Goal: Task Accomplishment & Management: Complete application form

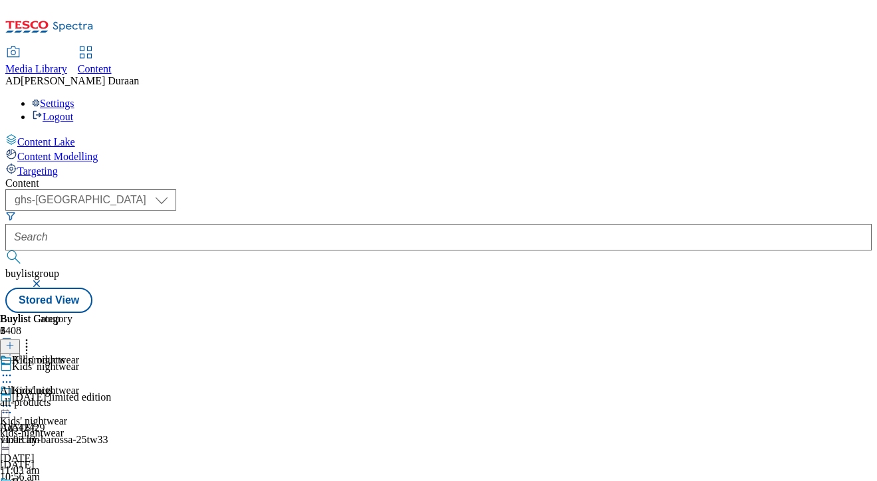
select select "ghs-[GEOGRAPHIC_DATA]"
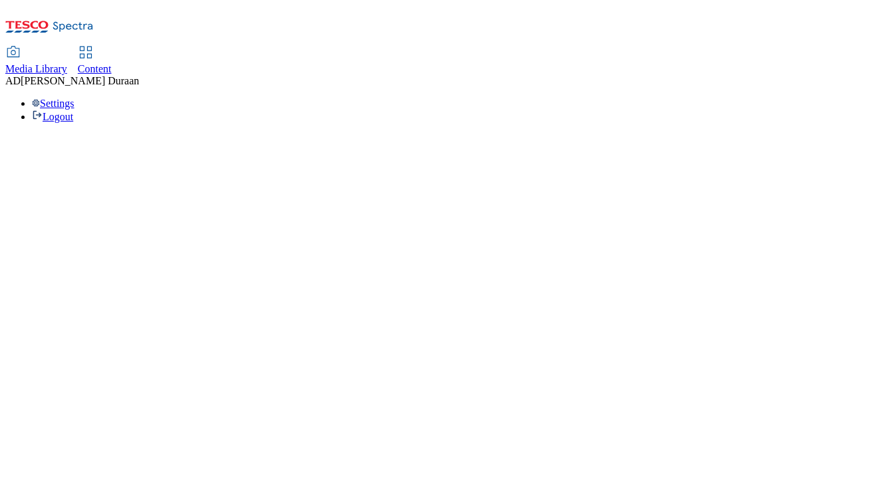
select select "ghs-uk"
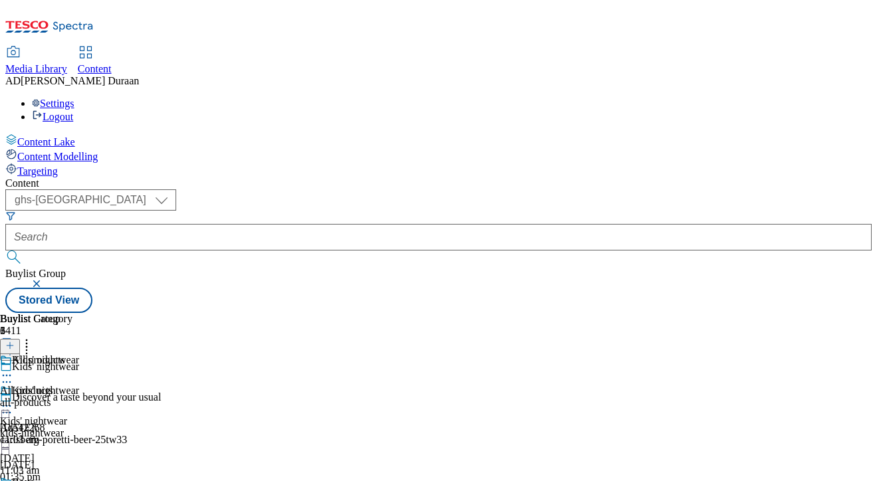
click at [45, 280] on button "button" at bounding box center [37, 284] width 13 height 8
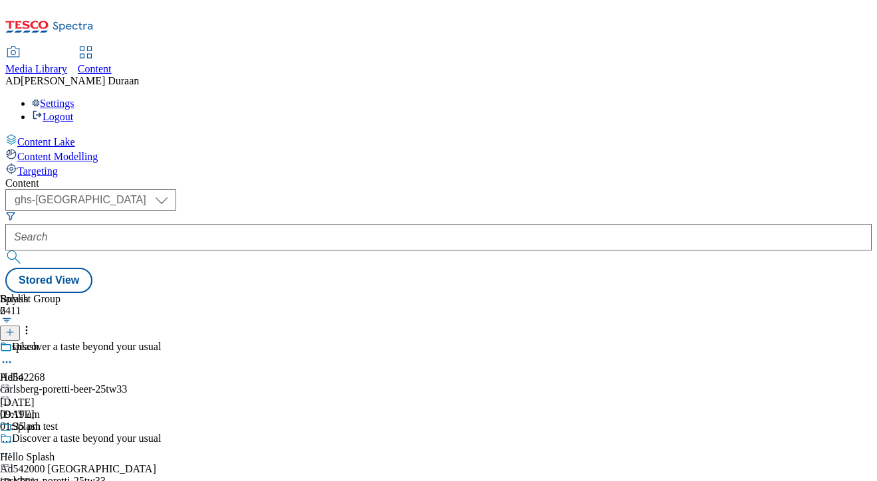
click at [15, 328] on icon at bounding box center [9, 332] width 9 height 9
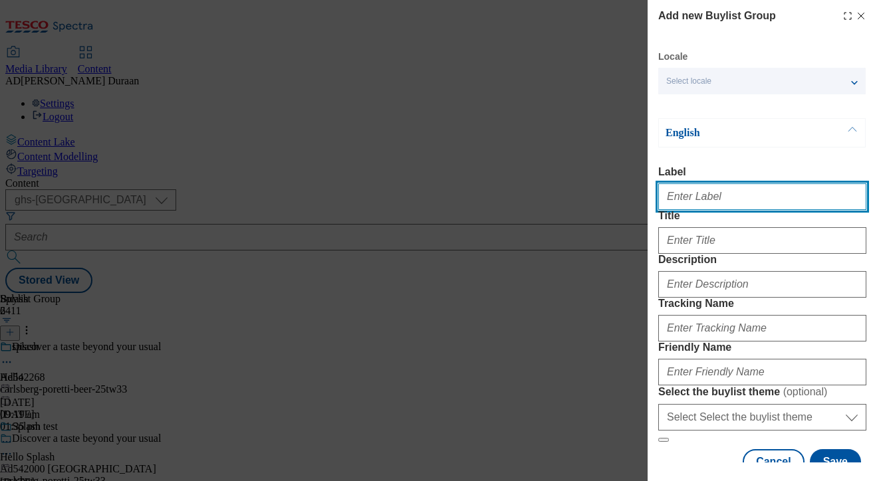
paste input "Men's knitwear"
drag, startPoint x: 723, startPoint y: 202, endPoint x: 638, endPoint y: 193, distance: 85.5
click at [604, 189] on div "Add new Buylist Group Locale Select locale English Welsh English Label Men's kn…" at bounding box center [438, 240] width 877 height 481
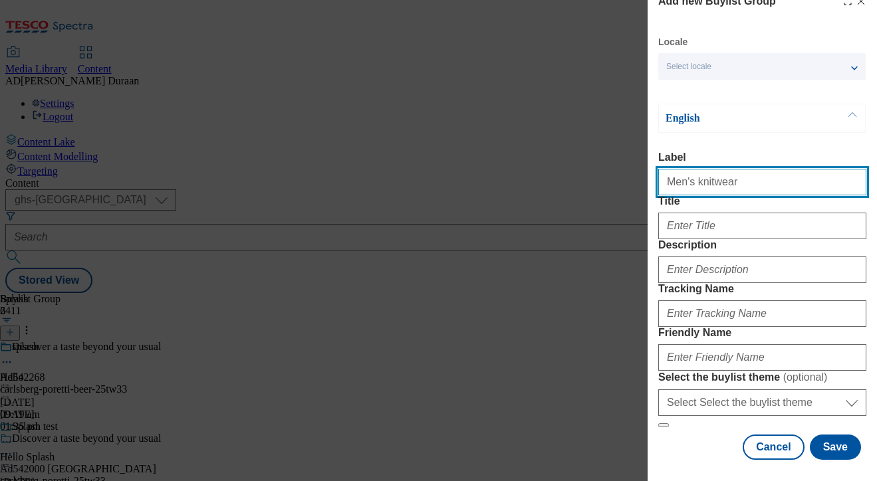
scroll to position [77, 0]
type input "Men's knitwear"
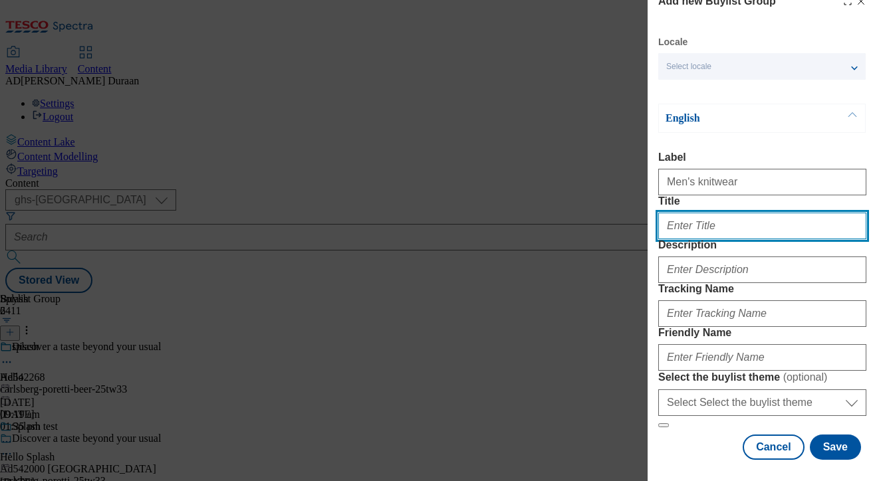
paste input "Men's knitwear"
type input "Men's knitwear"
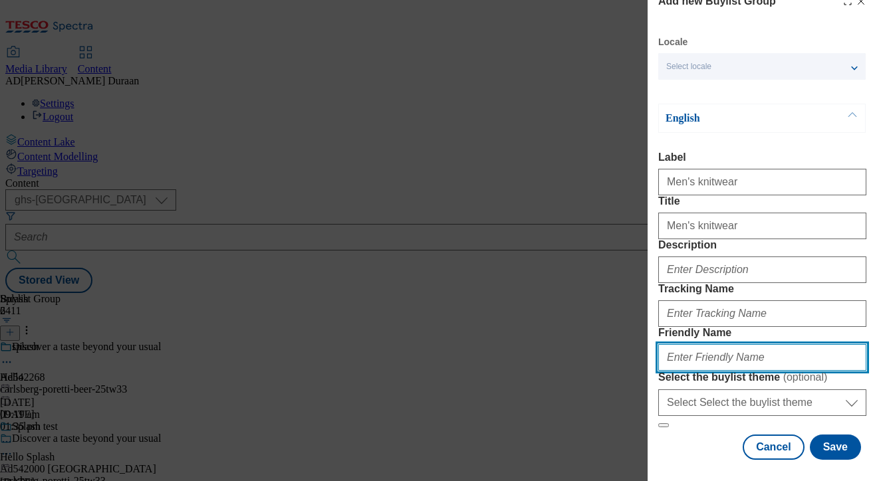
paste input "Men's knitwear"
type input "Men's knitwear"
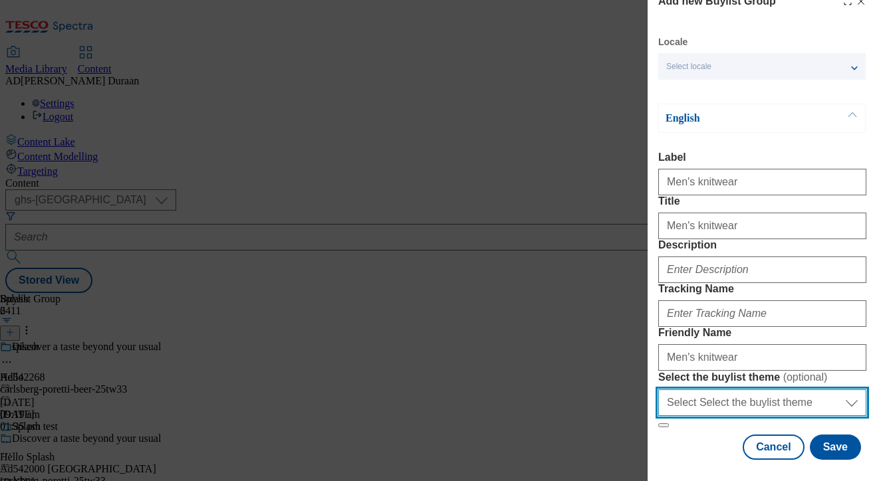
click at [736, 401] on select "Select Select the buylist theme default fandf" at bounding box center [762, 402] width 208 height 27
select select "fandf"
click at [658, 389] on select "Select Select the buylist theme default fandf" at bounding box center [762, 402] width 208 height 27
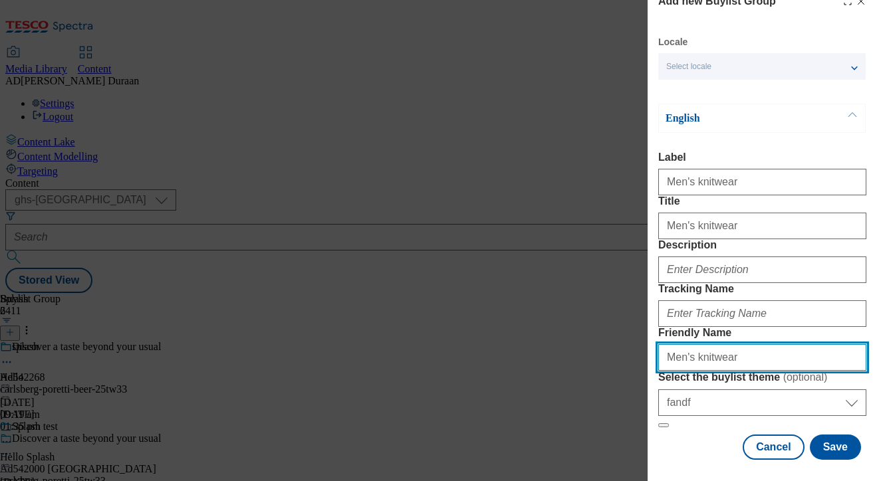
click at [667, 344] on input "Men's knitwear" at bounding box center [762, 357] width 208 height 27
type input "fnf-mens-knitwear"
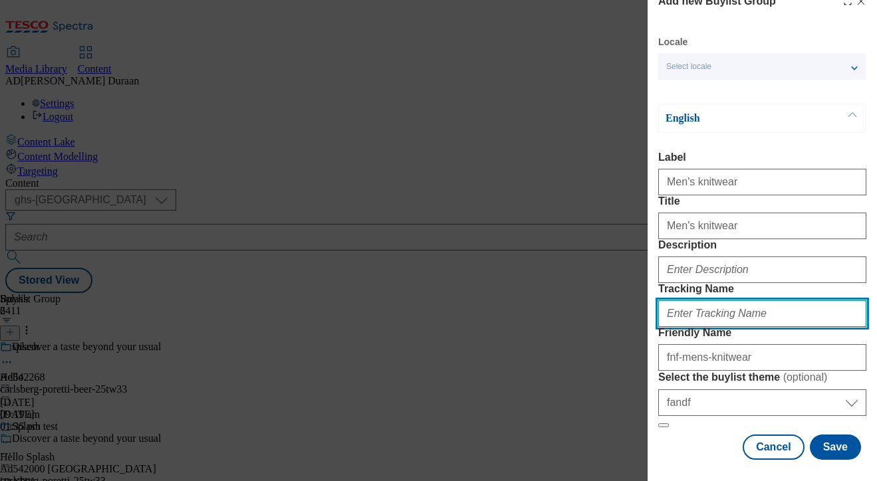
paste input "fnf_hub_mens_knitwear"
type input "fnf_hub_mens_knitwear"
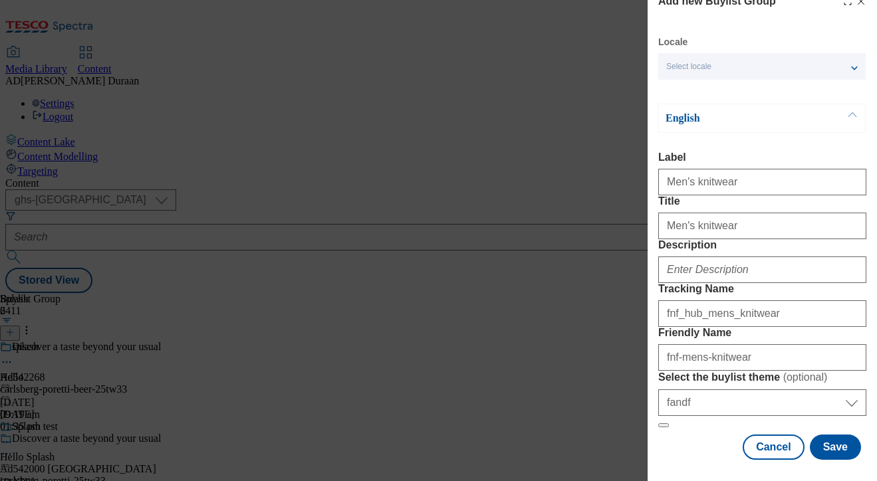
click at [756, 220] on form "Label Men's knitwear Title Men's knitwear Description Tracking Name fnf_hub_men…" at bounding box center [762, 290] width 208 height 276
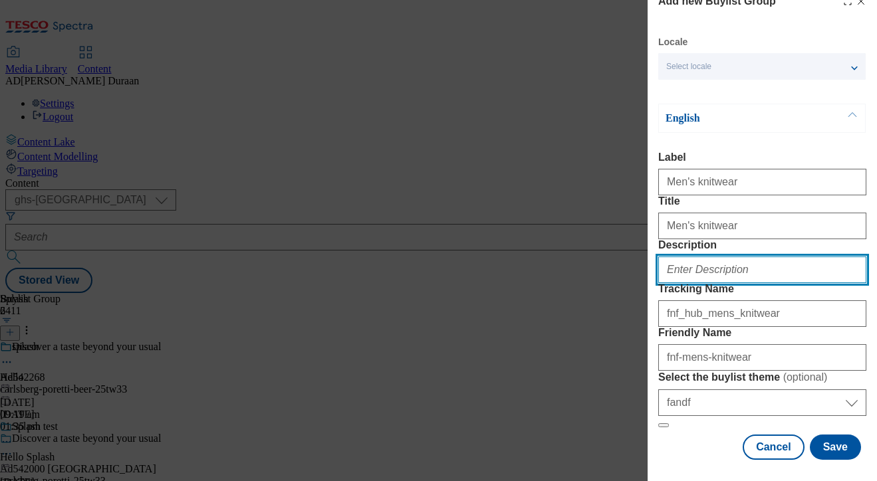
paste input "Browse our trending men’s knitwear collection – from oversized hoodies and comf…"
type input "Browse our trending men’s knitwear collection – from oversized hoodies and comf…"
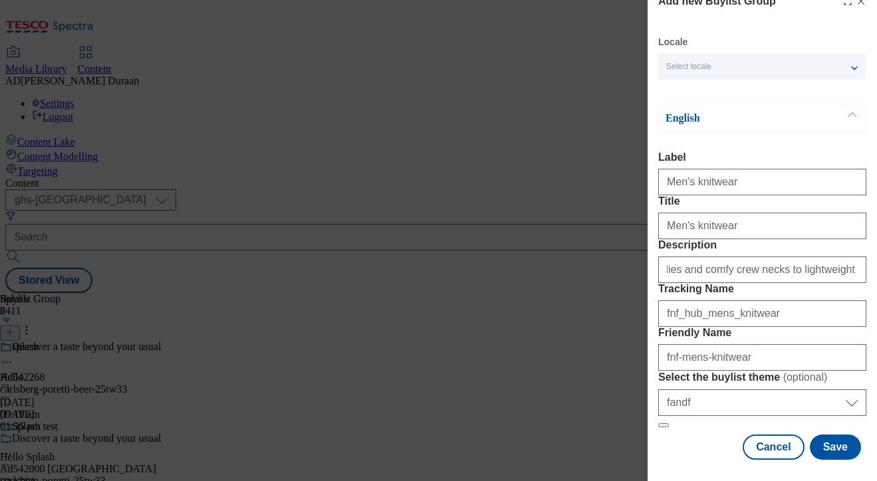
scroll to position [0, 0]
click at [711, 446] on div "Cancel Save" at bounding box center [762, 447] width 208 height 25
click at [842, 449] on button "Save" at bounding box center [834, 447] width 51 height 25
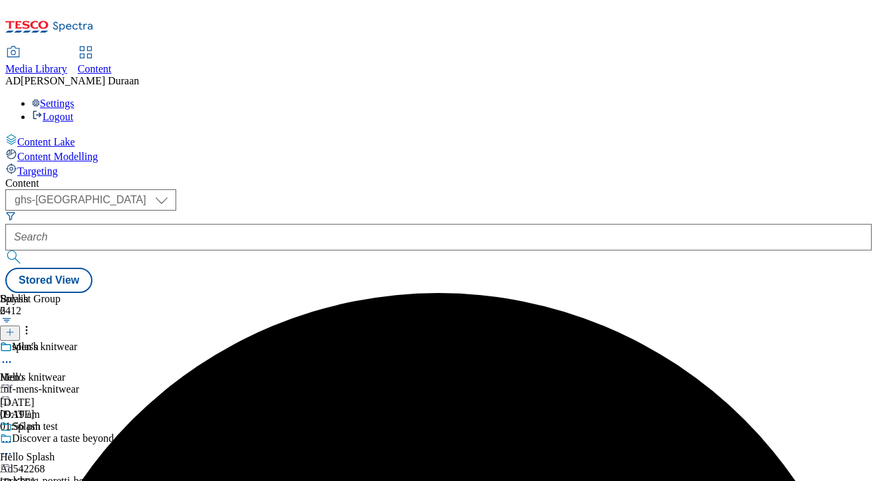
click at [196, 341] on div "Men's knitwear Men's knitwear fnf-mens-knitwear 1 Oct 2025 01:56 pm" at bounding box center [98, 387] width 196 height 92
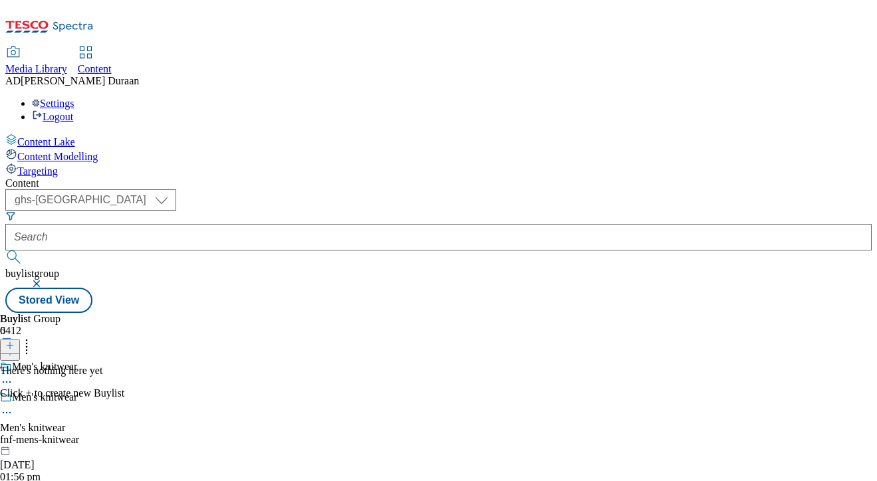
click at [13, 346] on line at bounding box center [10, 346] width 7 height 0
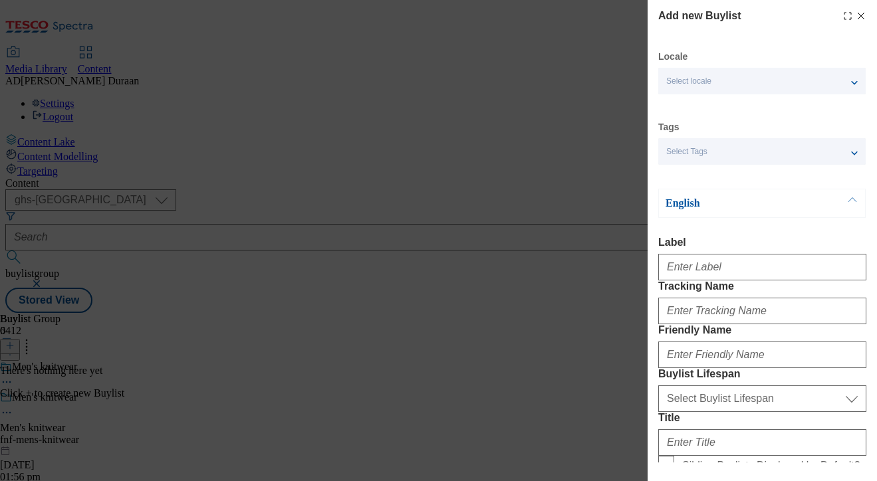
click at [691, 155] on span "Select Tags" at bounding box center [686, 152] width 41 height 10
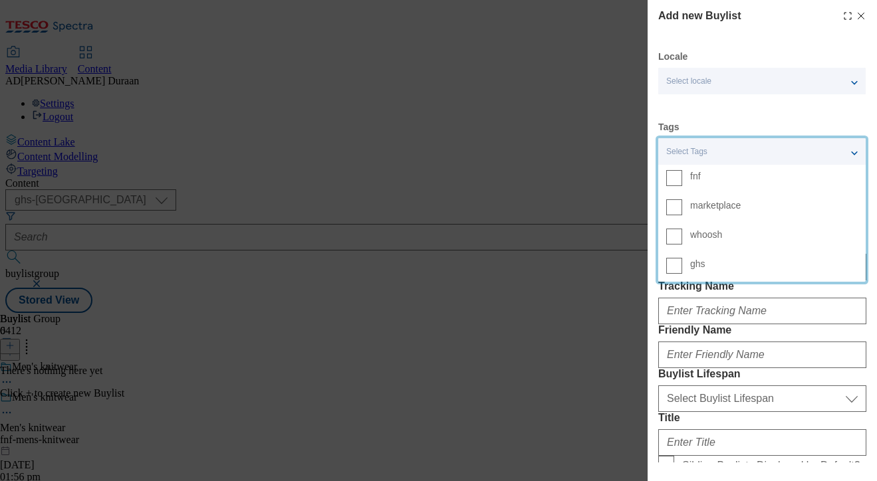
click at [708, 179] on span "fnf" at bounding box center [773, 176] width 167 height 12
click at [682, 179] on input "fnf" at bounding box center [674, 178] width 16 height 16
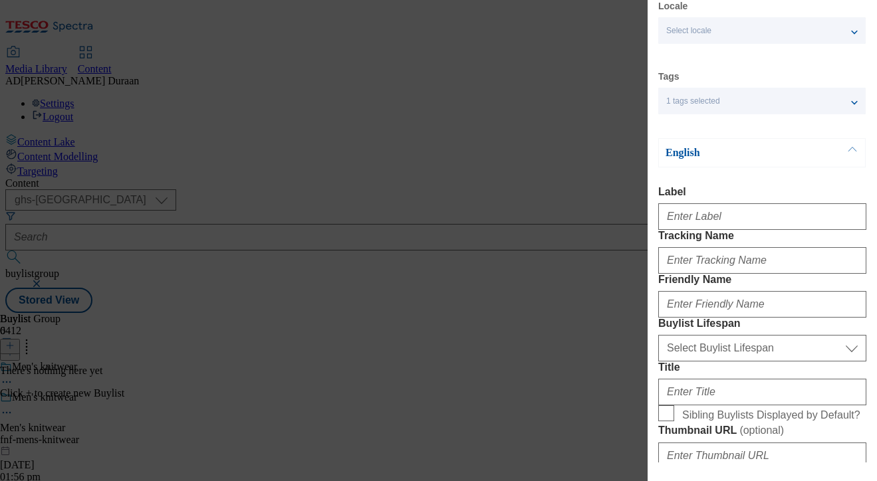
scroll to position [51, 0]
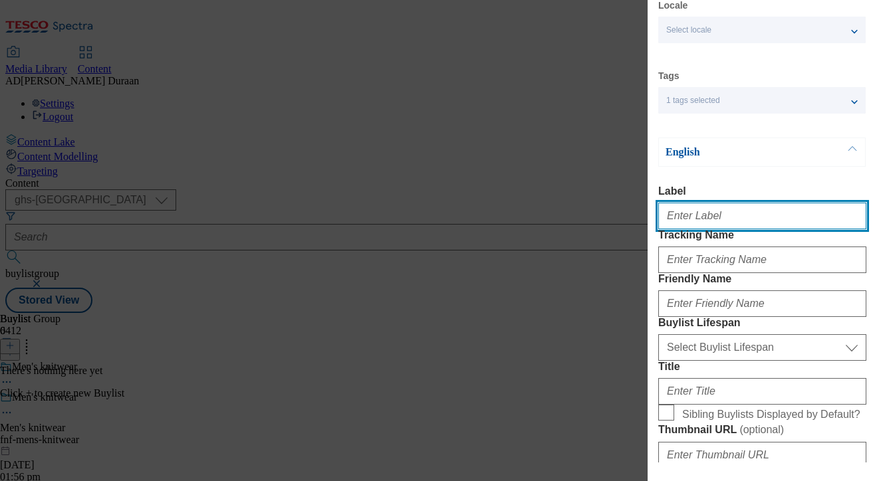
paste input "Men's knitwear"
drag, startPoint x: 722, startPoint y: 222, endPoint x: 633, endPoint y: 212, distance: 89.6
click at [633, 212] on div "Add new Buylist Locale Select locale English Welsh Tags 1 tags selected fnf mar…" at bounding box center [438, 240] width 877 height 481
type input "Men's knitwear"
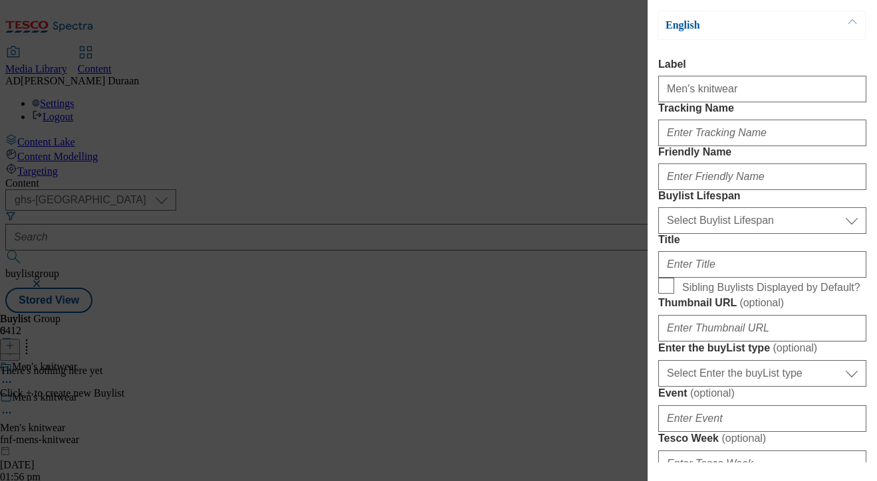
scroll to position [198, 0]
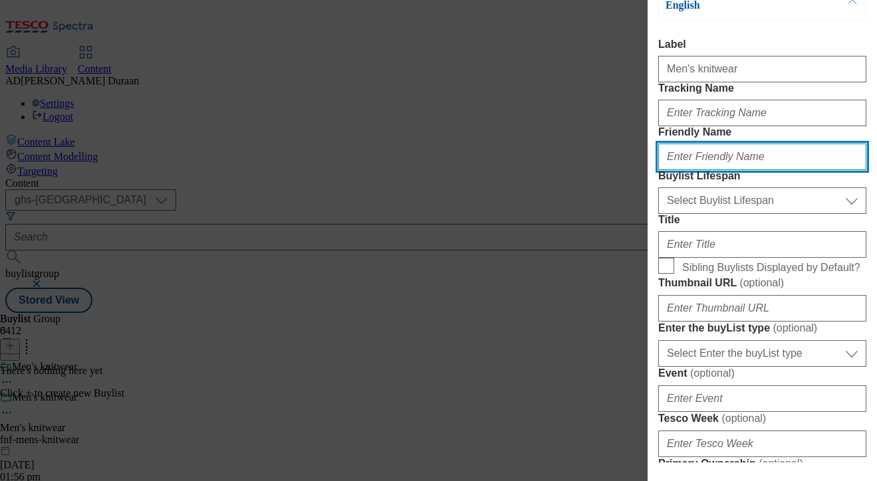
paste input "Men's knitwear"
type input "Men's knitwear"
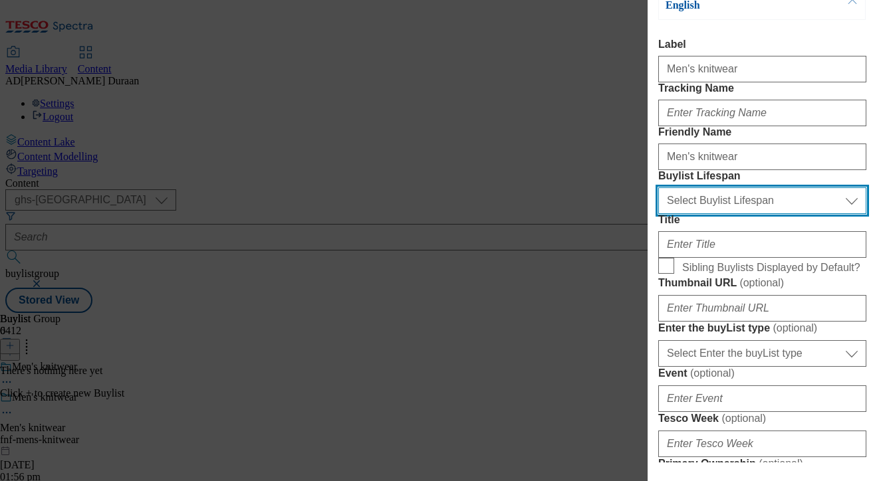
click at [708, 214] on select "Select Buylist Lifespan evergreen seasonal tactical" at bounding box center [762, 200] width 208 height 27
select select "seasonal"
click at [658, 214] on select "Select Buylist Lifespan evergreen seasonal tactical" at bounding box center [762, 200] width 208 height 27
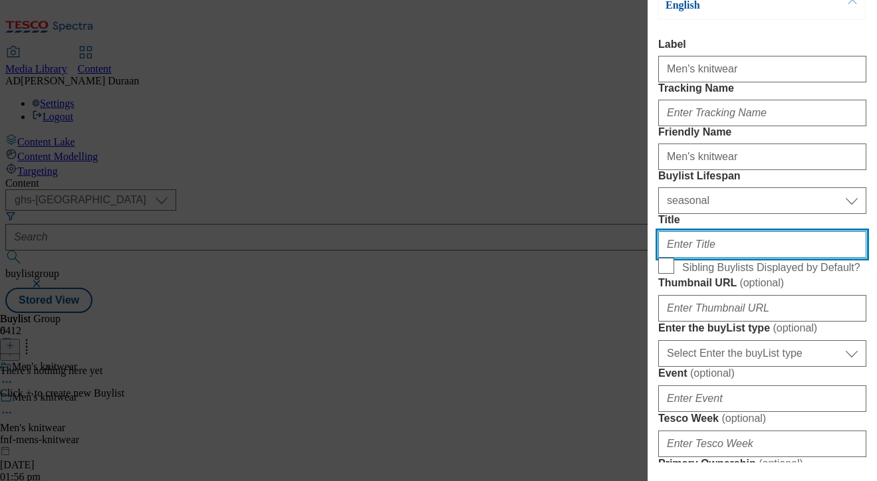
paste input "Men's knitwear"
type input "Men's knitwear"
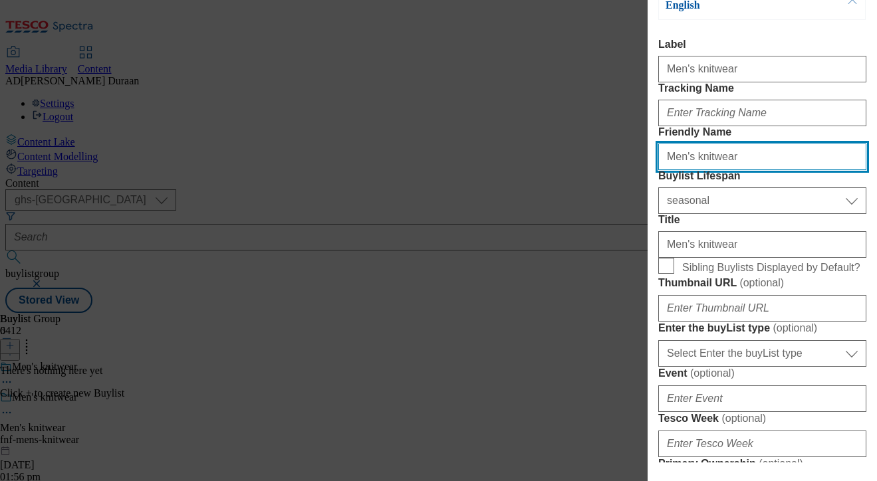
drag, startPoint x: 671, startPoint y: 207, endPoint x: 620, endPoint y: 199, distance: 51.1
click at [620, 199] on div "Add new Buylist Locale Select locale English Welsh Tags 1 tags selected fnf mar…" at bounding box center [438, 240] width 877 height 481
type input "mens-knitwear"
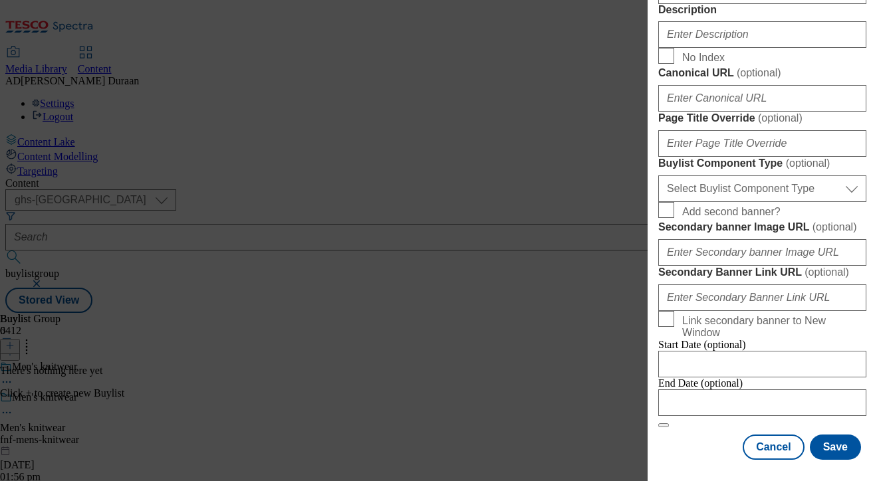
scroll to position [1115, 0]
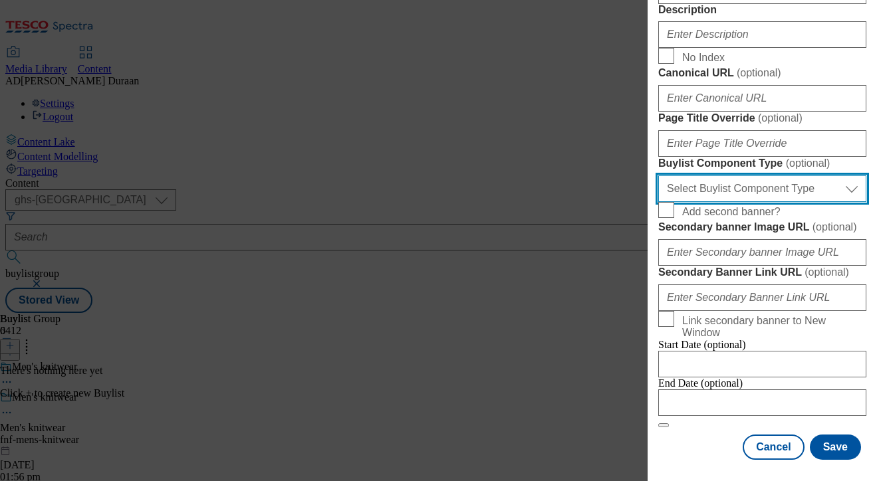
click at [734, 175] on select "Select Buylist Component Type Banner Competition Header Meal" at bounding box center [762, 188] width 208 height 27
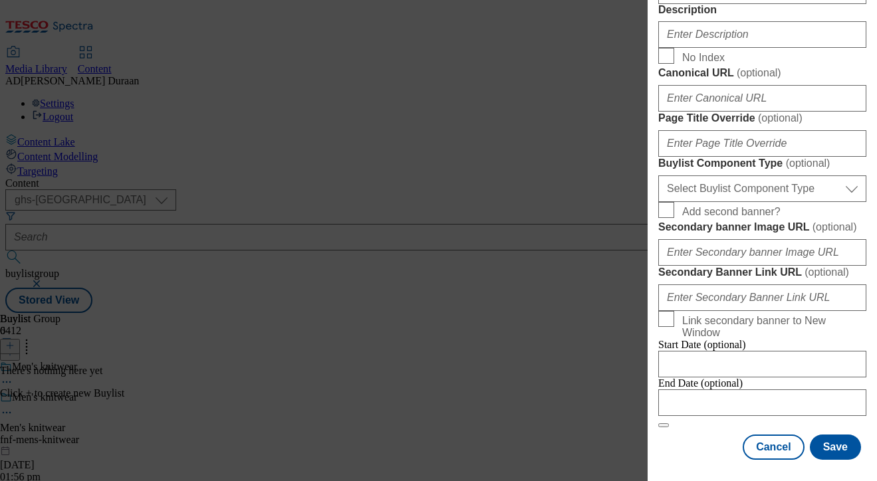
select select "Banner"
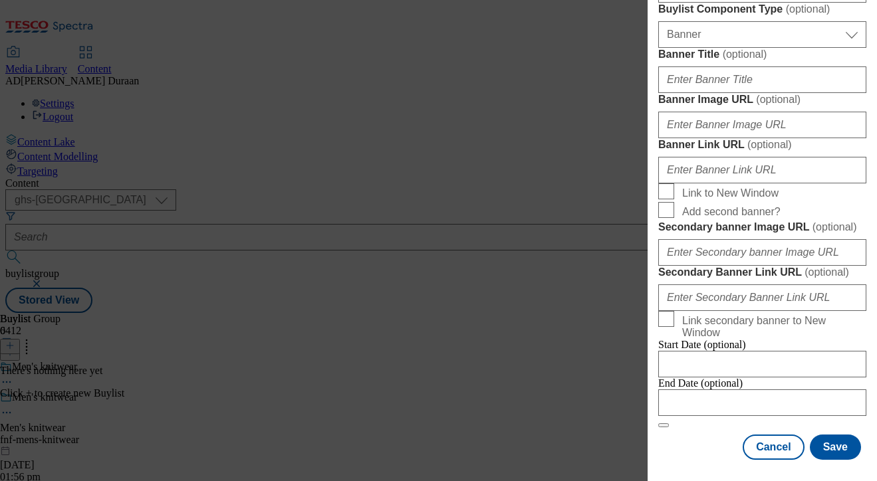
scroll to position [41, 0]
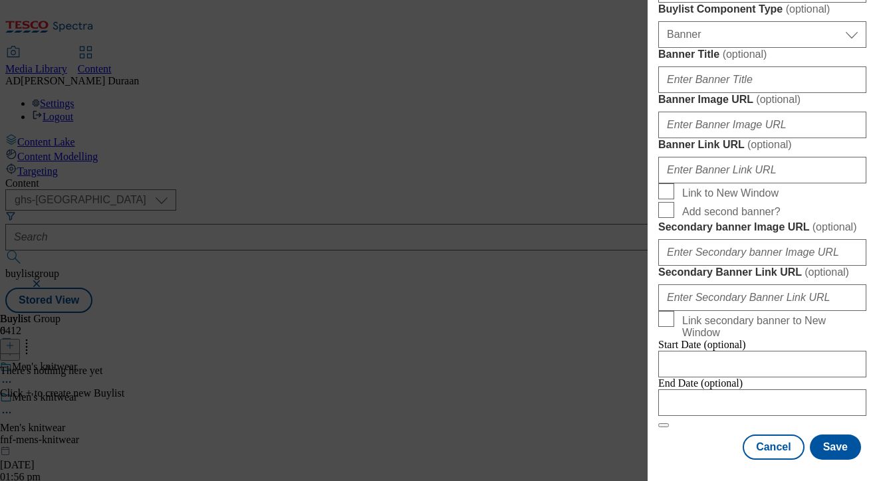
scroll to position [1198, 0]
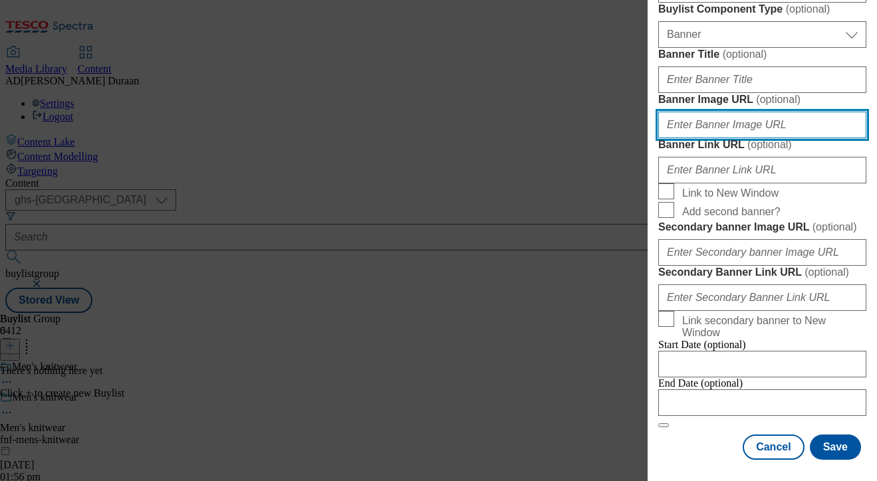
paste input "https://digitalcontent.api.tesco.com/v2/media/ghs-mktg/7c96f49d-029e-4c6a-9a05-…"
type input "https://digitalcontent.api.tesco.com/v2/media/ghs-mktg/7c96f49d-029e-4c6a-9a05-…"
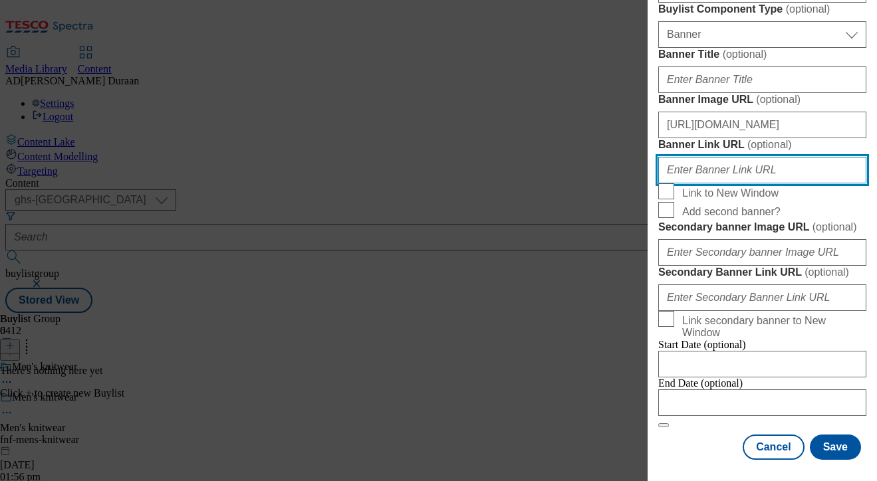
paste input "https://www.tesco.com/shop/en-GB/landing/f-f"
paste input "fnf_hub_mens_knitwear"
type input "https://www.tesco.com/shop/en-GB/landing/f-f?icid=fnf_hub_mens_knitwear"
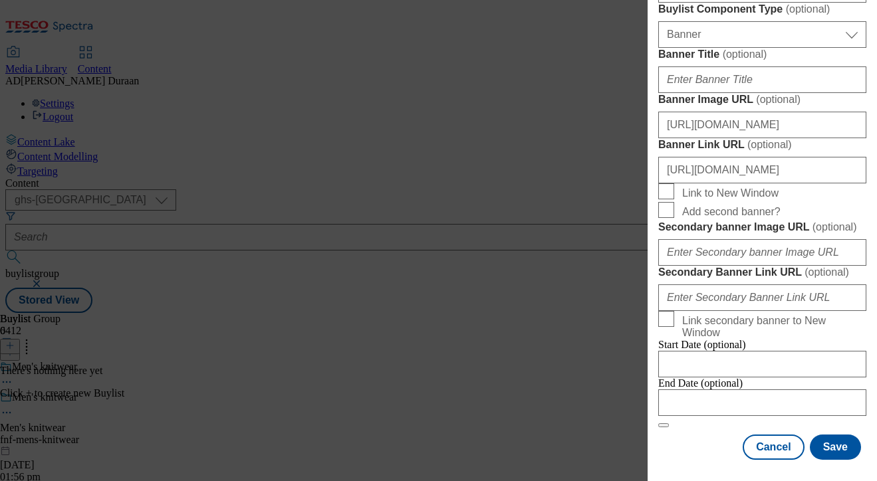
scroll to position [0, 0]
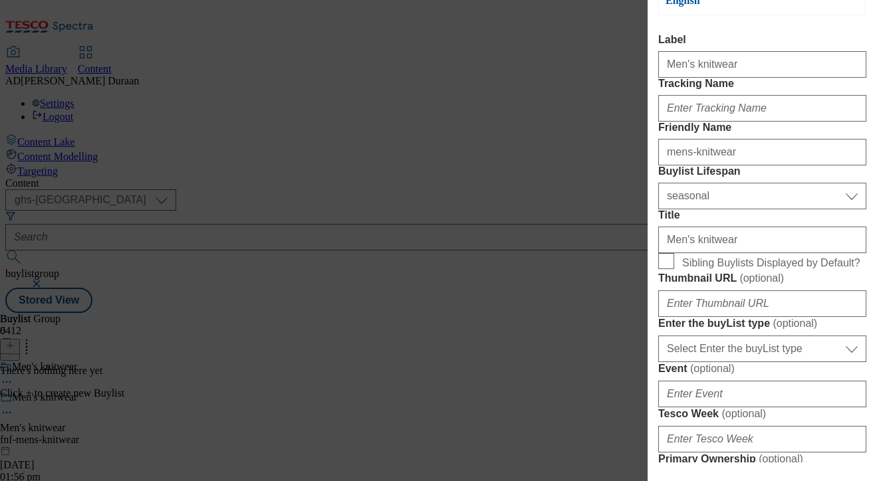
scroll to position [209, 0]
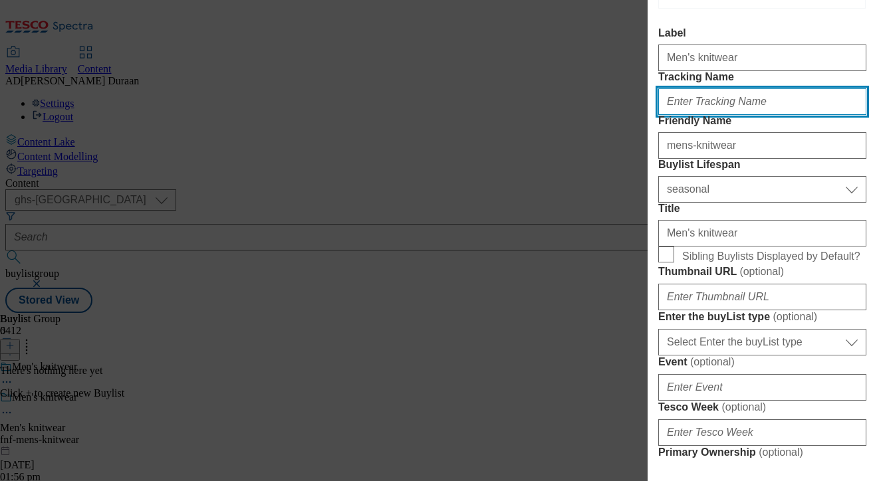
paste input "fnf_hub_mens_knitwear"
type input "fnf_hub_mens_knitwear"
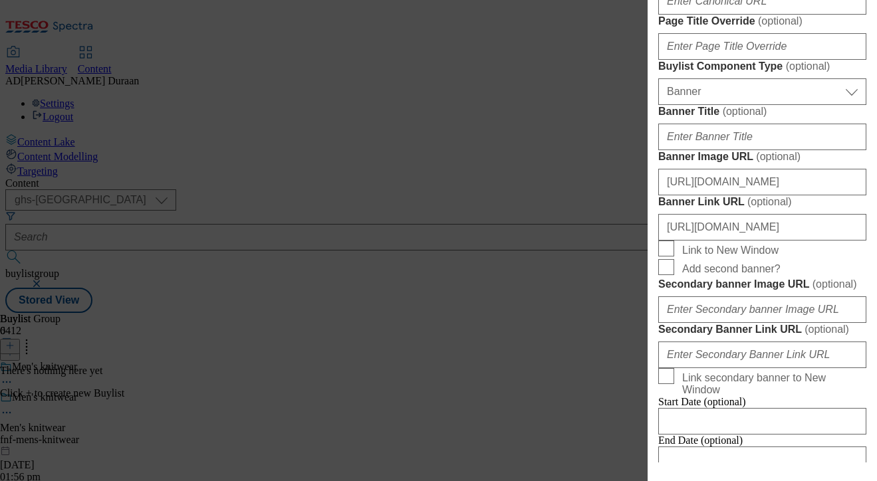
scroll to position [839, 0]
paste input "Browse our trending men’s knitwear collection – from oversized hoodies and comf…"
type input "Browse our trending men’s knitwear collection – from oversized hoodies and comf…"
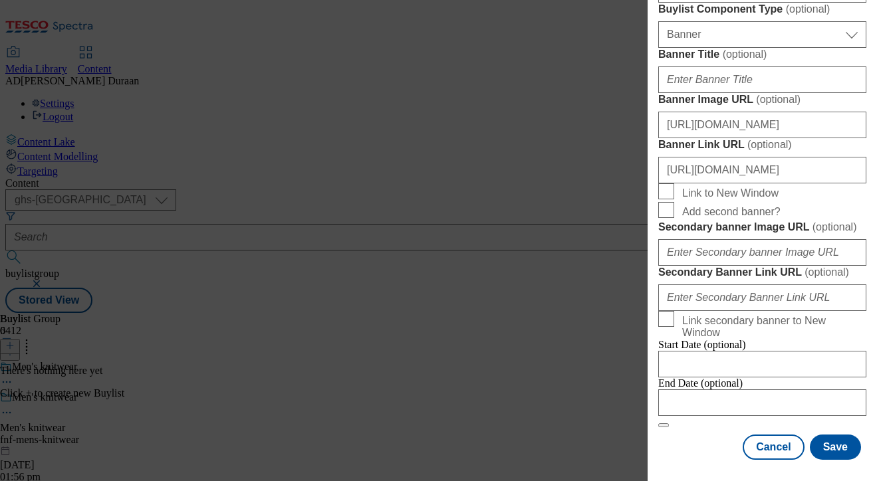
scroll to position [1455, 0]
click at [841, 445] on button "Save" at bounding box center [834, 447] width 51 height 25
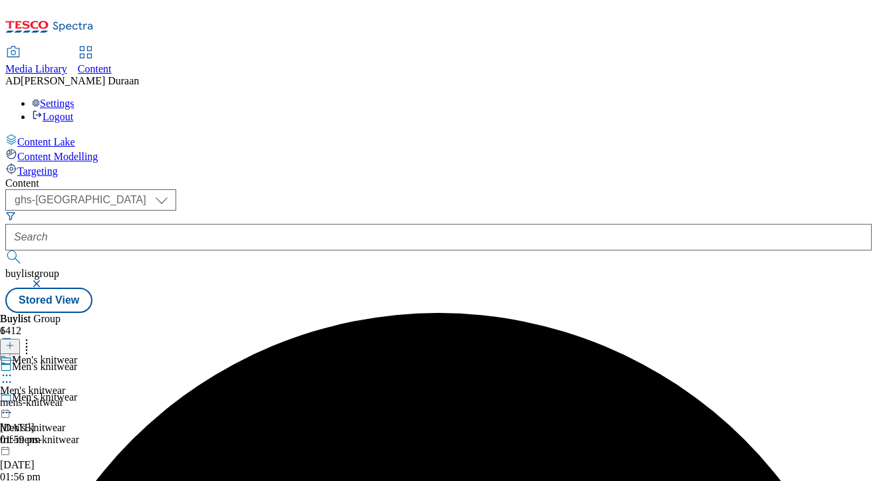
click at [77, 397] on div "mens-knitwear" at bounding box center [38, 403] width 77 height 12
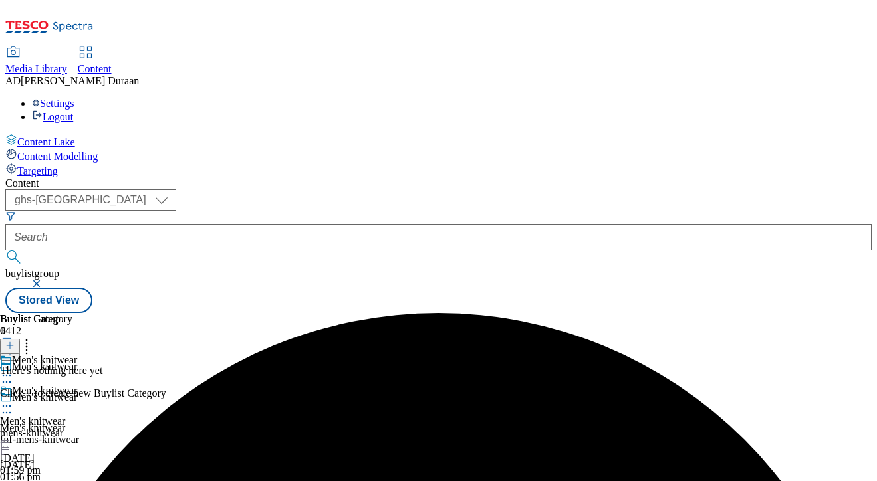
scroll to position [0, 57]
click at [15, 341] on icon at bounding box center [9, 345] width 9 height 9
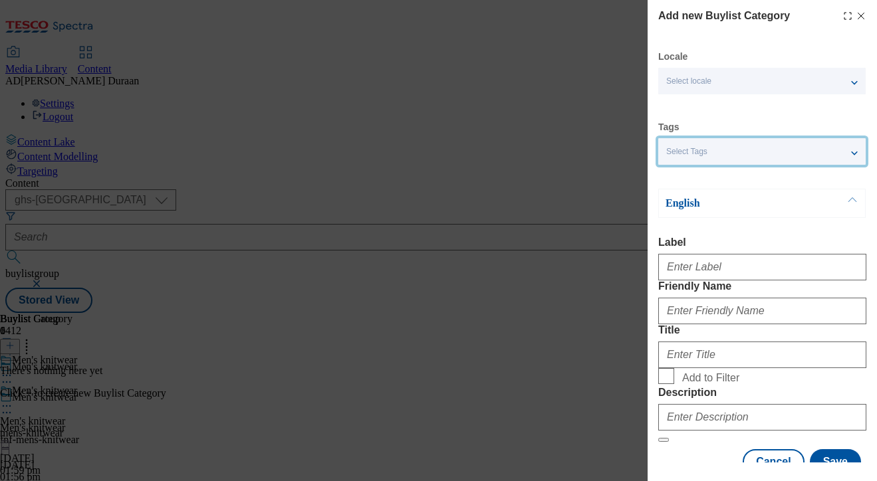
click at [744, 156] on div "Select Tags" at bounding box center [761, 151] width 207 height 27
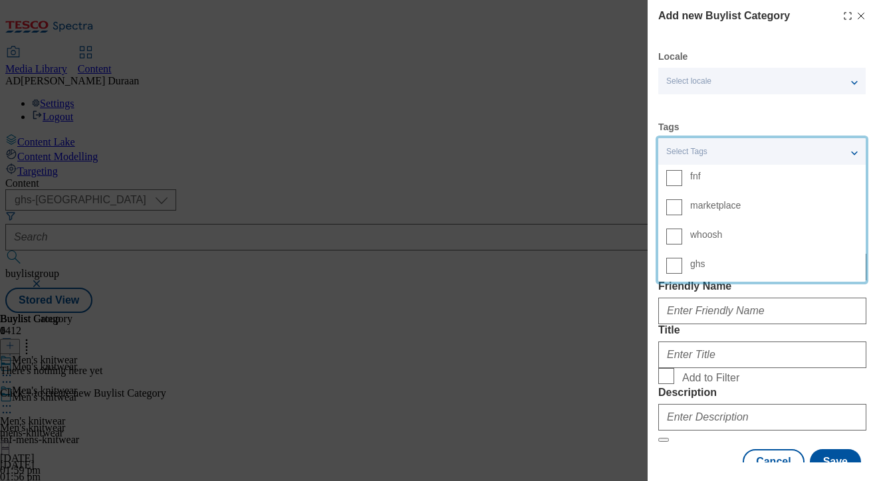
click at [703, 180] on span "fnf" at bounding box center [773, 176] width 167 height 12
click at [682, 180] on input "fnf" at bounding box center [674, 178] width 16 height 16
click at [770, 110] on div "Locale Select locale English Welsh Tags 1 tags selected fnf marketplace whoosh …" at bounding box center [762, 263] width 208 height 424
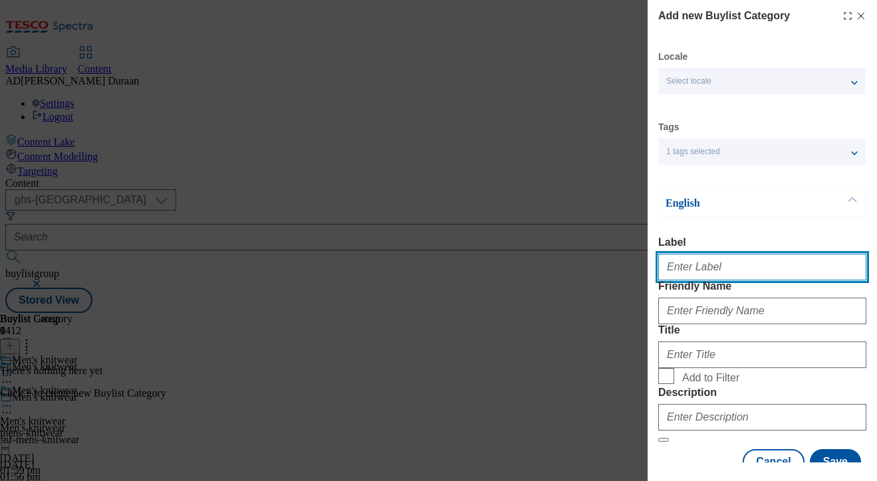
click at [730, 270] on input "Label" at bounding box center [762, 267] width 208 height 27
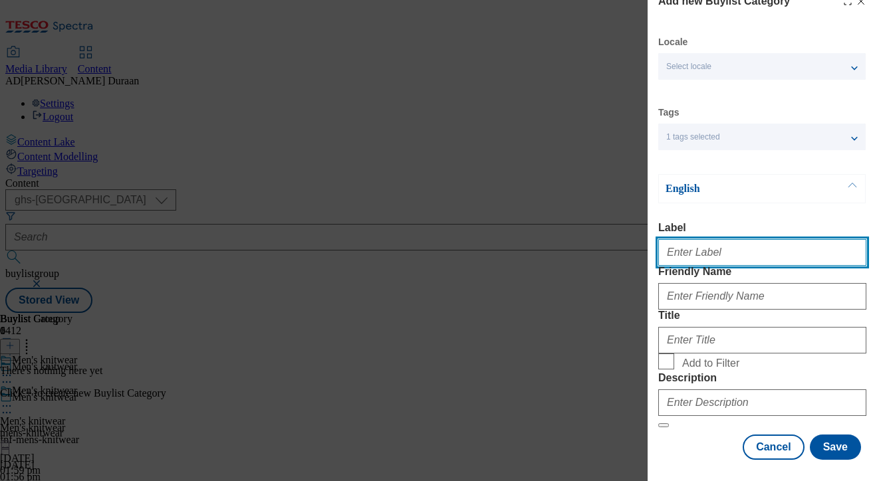
scroll to position [44, 0]
type input "All products"
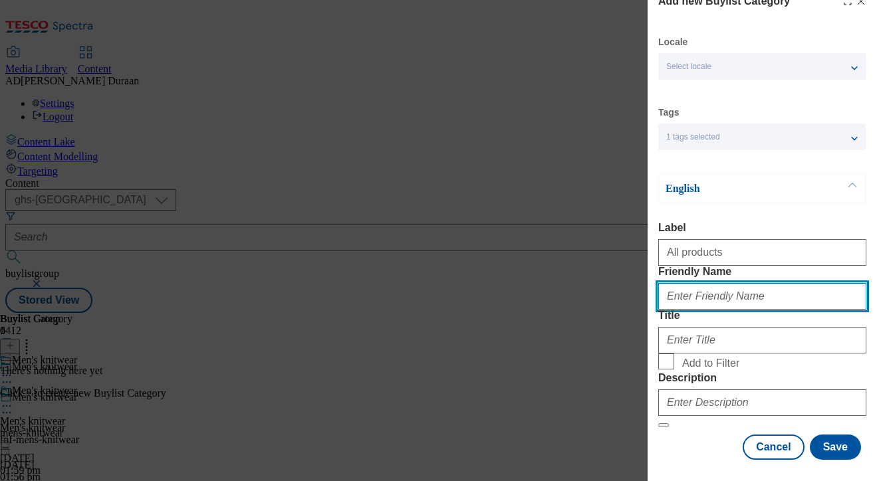
click at [738, 298] on input "Friendly Name" at bounding box center [762, 296] width 208 height 27
type input "all-products"
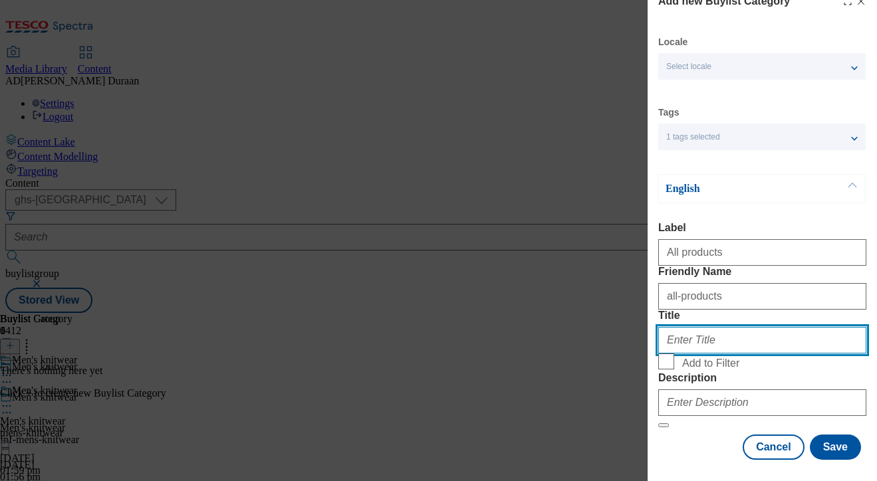
click at [708, 354] on input "Title" at bounding box center [762, 340] width 208 height 27
type input "All products"
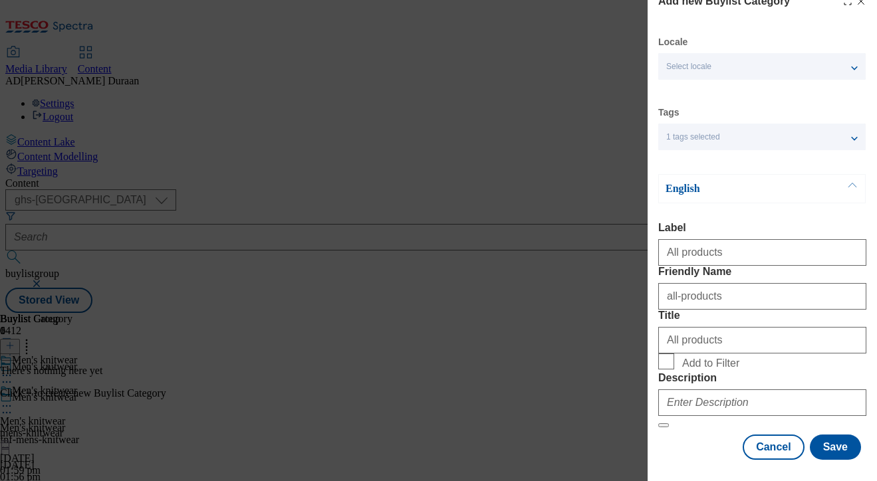
click at [792, 175] on div "English Label All products Friendly Name all-products Title All products Add to…" at bounding box center [762, 301] width 208 height 254
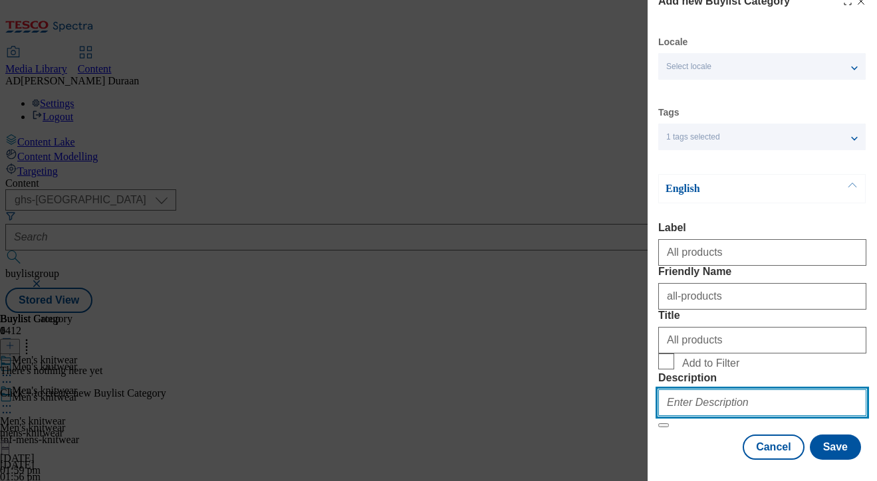
paste input "Browse our trending men’s knitwear collection – from oversized hoodies and comf…"
type input "Browse our trending men’s knitwear collection – from oversized hoodies and comf…"
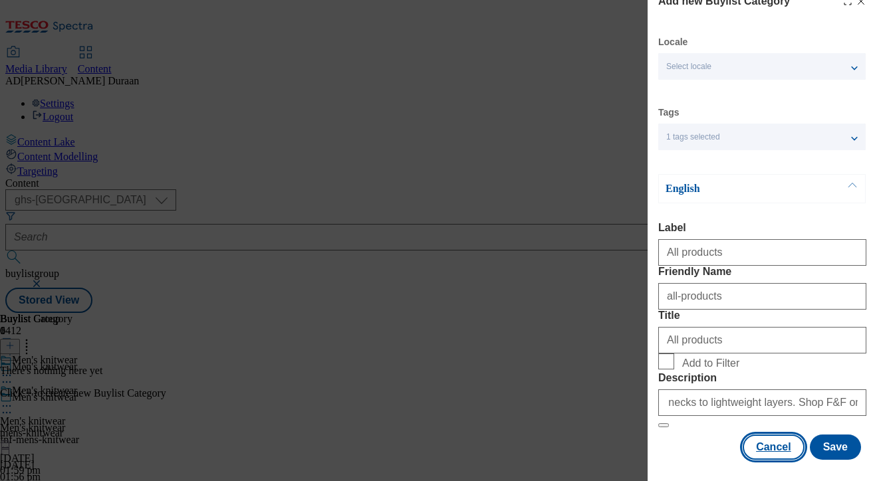
scroll to position [0, 0]
drag, startPoint x: 694, startPoint y: 436, endPoint x: 774, endPoint y: 454, distance: 81.7
click at [694, 436] on div "Cancel Save" at bounding box center [762, 447] width 208 height 25
click at [846, 447] on button "Save" at bounding box center [834, 447] width 51 height 25
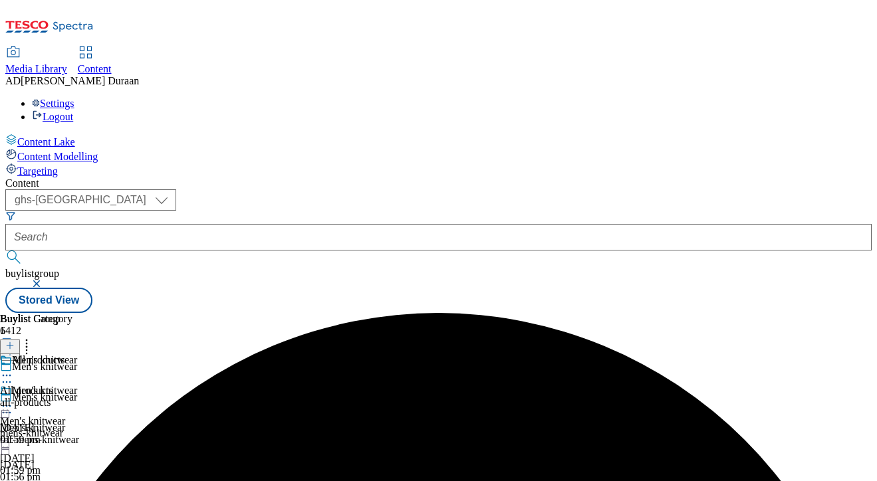
click at [13, 399] on icon at bounding box center [6, 405] width 13 height 13
click at [62, 426] on button "Edit" at bounding box center [44, 433] width 35 height 15
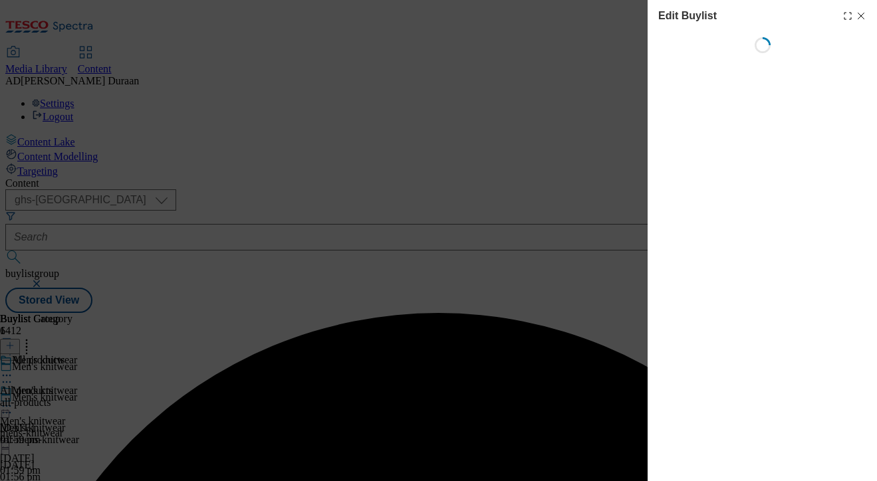
select select "seasonal"
select select "Banner"
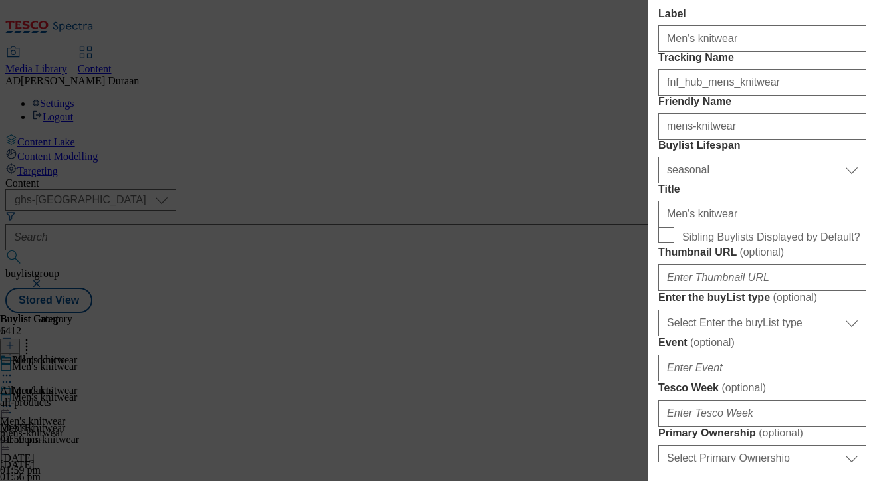
scroll to position [237, 0]
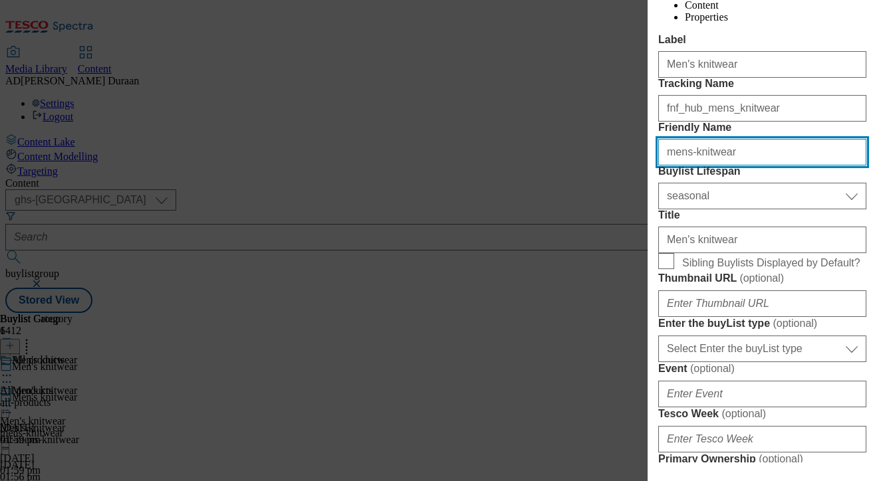
drag, startPoint x: 689, startPoint y: 225, endPoint x: 628, endPoint y: 221, distance: 61.3
click at [628, 221] on div "Edit Buylist Locale Select locale English Welsh Tags 2 tags selected fnf market…" at bounding box center [438, 240] width 877 height 481
type input "knitwear"
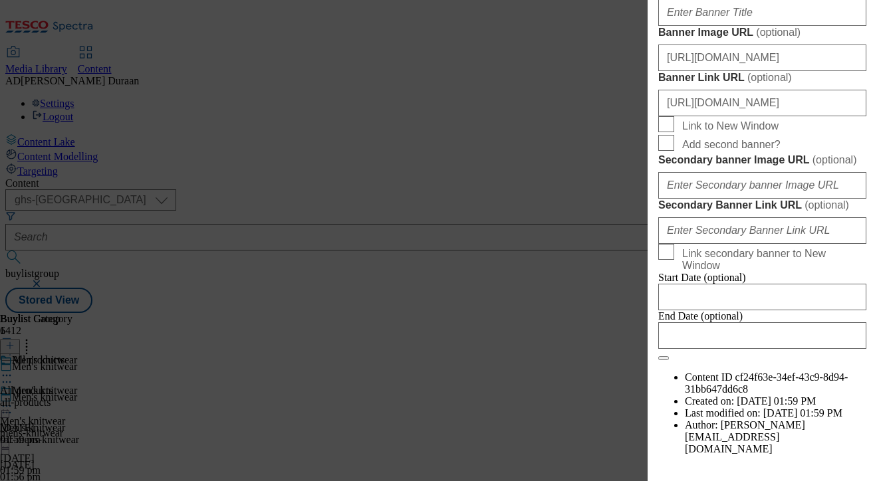
scroll to position [1513, 0]
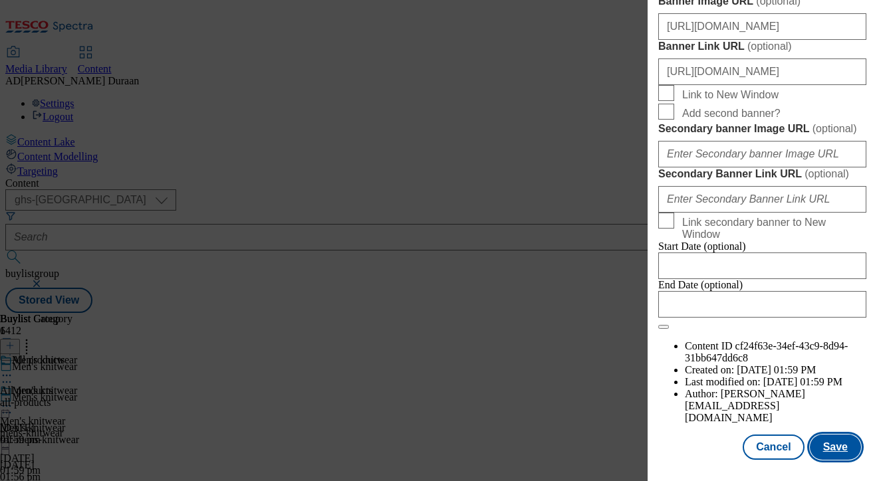
click at [851, 447] on button "Save" at bounding box center [834, 447] width 51 height 25
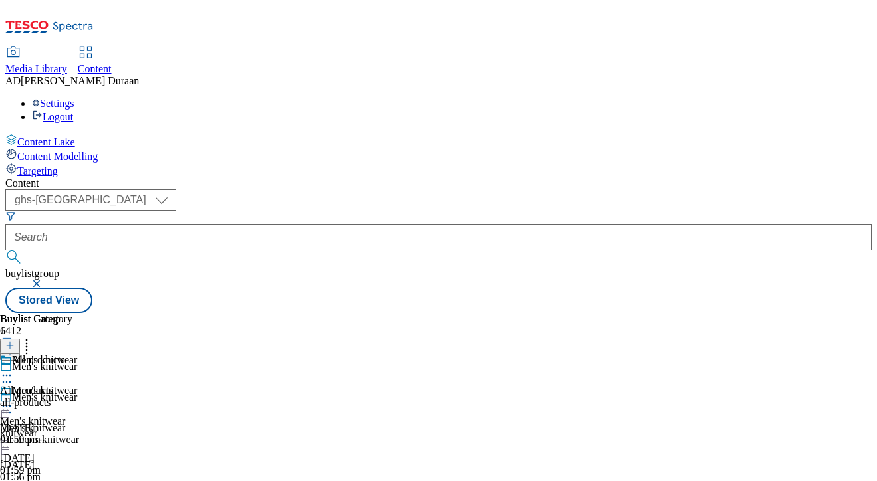
scroll to position [0, 57]
click at [72, 397] on div "all-products" at bounding box center [36, 403] width 72 height 12
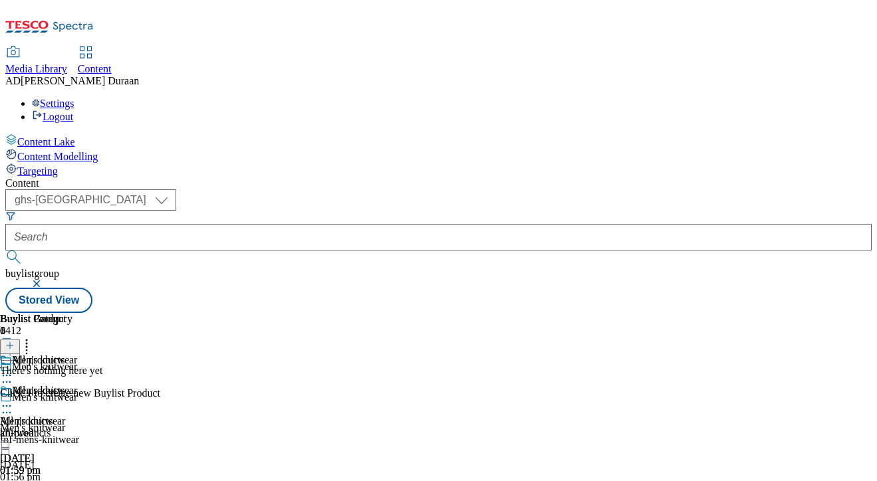
scroll to position [0, 303]
click at [13, 346] on line at bounding box center [10, 346] width 7 height 0
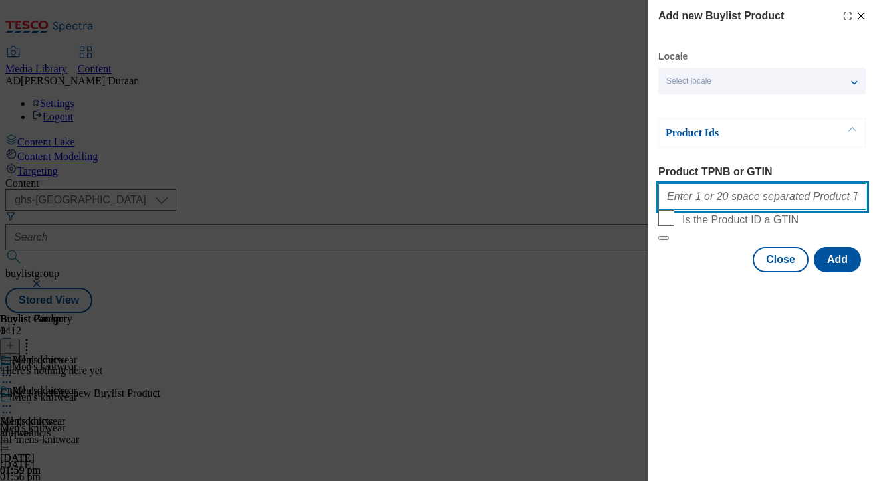
paste input "96566704 96553034 96555055 96558461 96652314 96525840 96566474 96705869 9665032…"
type input "96566704 96553034 96555055 96558461 96652314 96525840 96566474 96705869 9665032…"
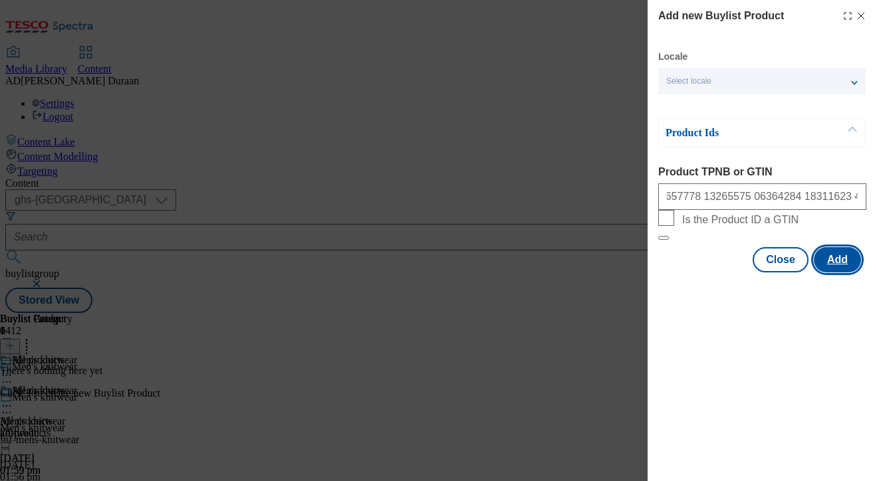
scroll to position [0, 0]
click at [833, 272] on button "Add" at bounding box center [836, 259] width 47 height 25
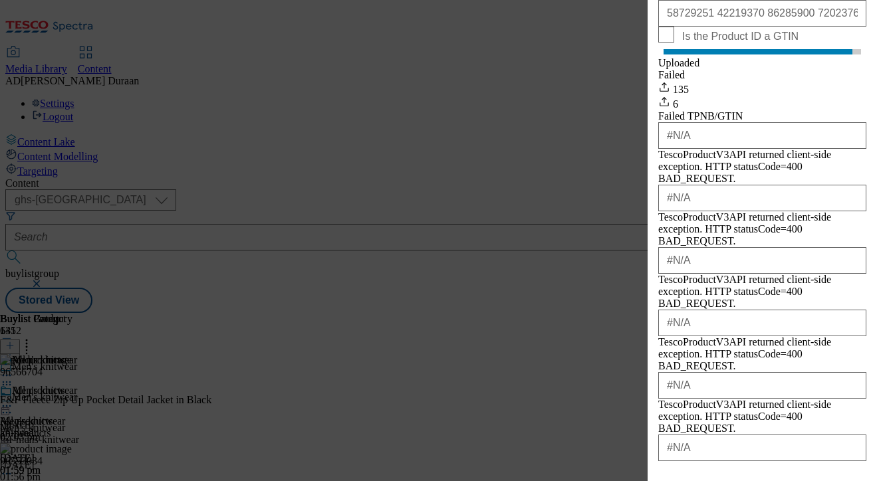
scroll to position [218, 0]
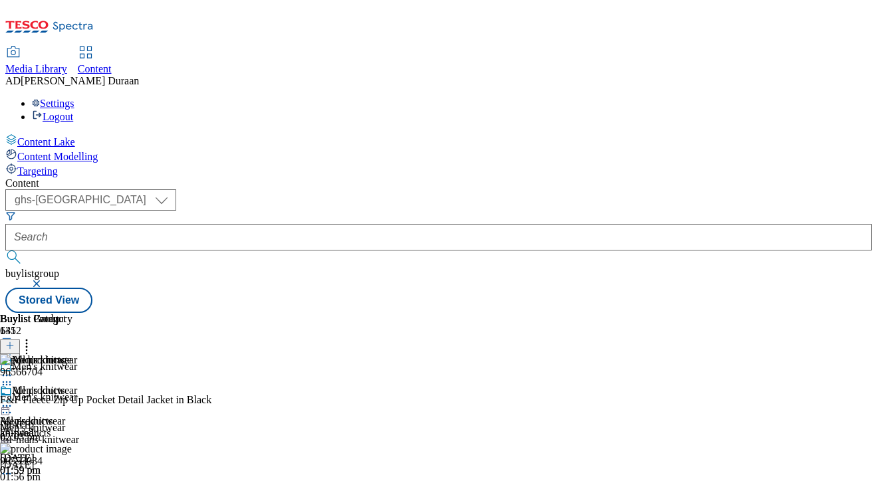
scroll to position [0, 0]
click at [13, 399] on icon at bounding box center [6, 405] width 13 height 13
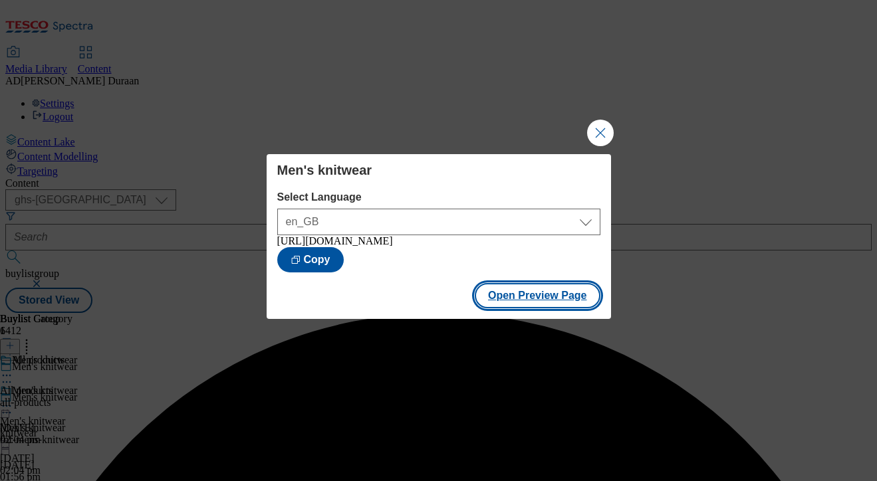
click at [512, 303] on button "Open Preview Page" at bounding box center [538, 295] width 126 height 25
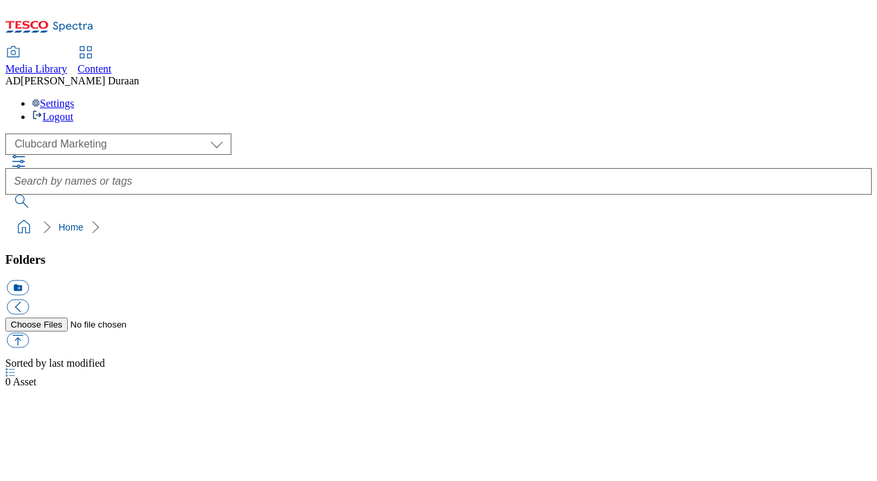
select select "flare-ghs-mktg"
